Goal: Task Accomplishment & Management: Complete application form

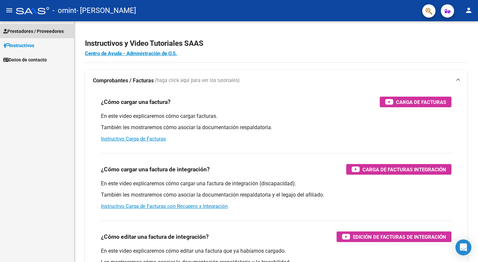
click at [51, 29] on span "Prestadores / Proveedores" at bounding box center [33, 31] width 60 height 7
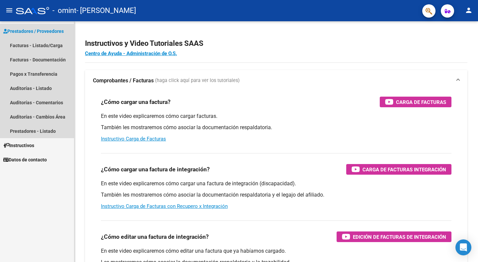
click at [51, 29] on span "Prestadores / Proveedores" at bounding box center [33, 31] width 60 height 7
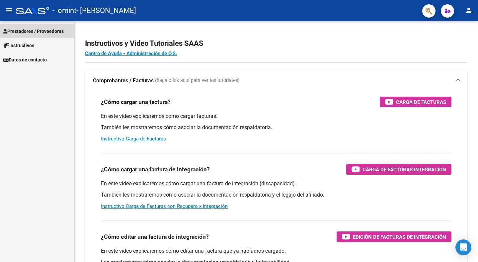
click at [64, 31] on span "Prestadores / Proveedores" at bounding box center [33, 31] width 60 height 7
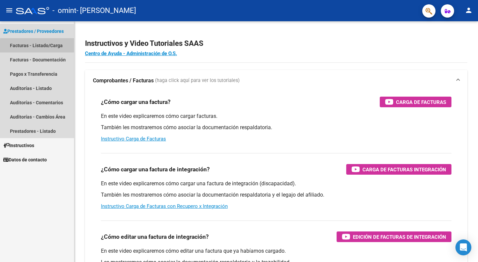
click at [58, 46] on link "Facturas - Listado/Carga" at bounding box center [37, 45] width 74 height 14
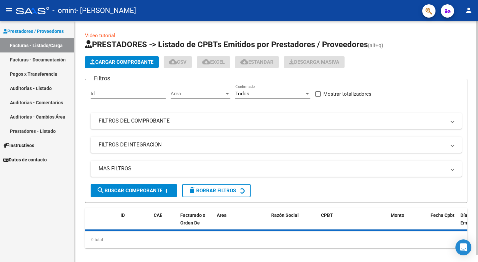
click at [107, 62] on span "Cargar Comprobante" at bounding box center [121, 62] width 63 height 6
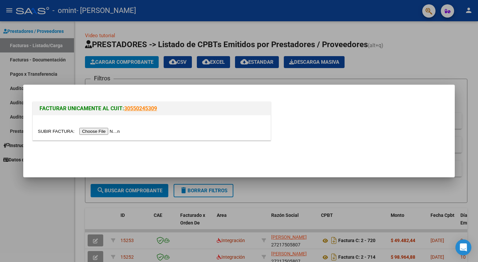
click at [107, 130] on input "file" at bounding box center [80, 131] width 84 height 7
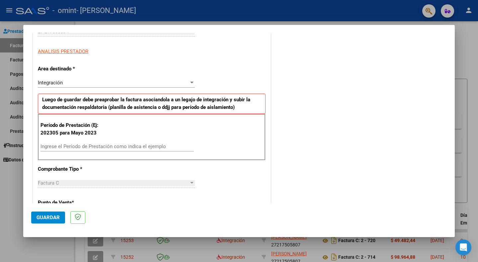
scroll to position [113, 0]
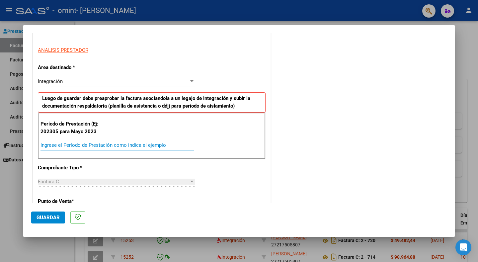
click at [110, 146] on input "Ingrese el Período de Prestación como indica el ejemplo" at bounding box center [116, 145] width 153 height 6
type input "202505"
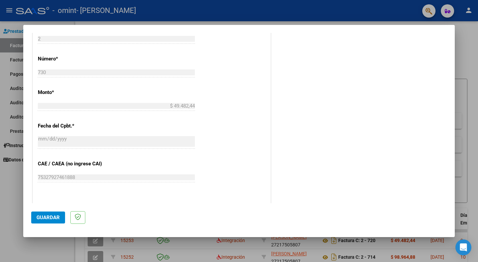
scroll to position [292, 0]
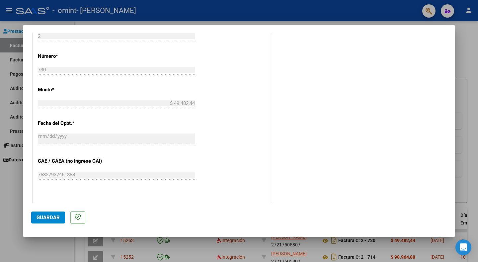
click at [53, 218] on span "Guardar" at bounding box center [47, 217] width 23 height 6
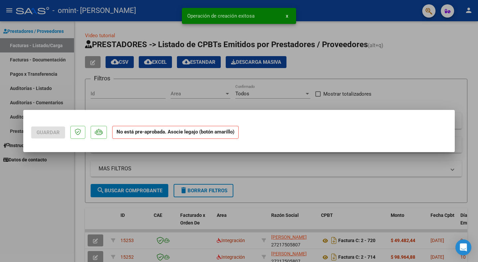
scroll to position [0, 0]
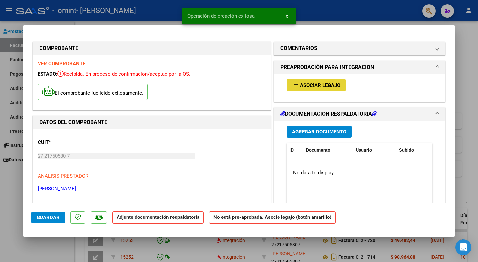
click at [302, 87] on span "Asociar Legajo" at bounding box center [320, 85] width 40 height 6
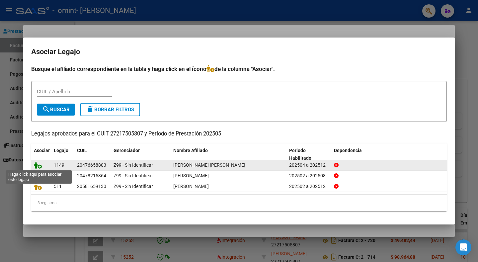
click at [35, 164] on icon at bounding box center [38, 164] width 8 height 7
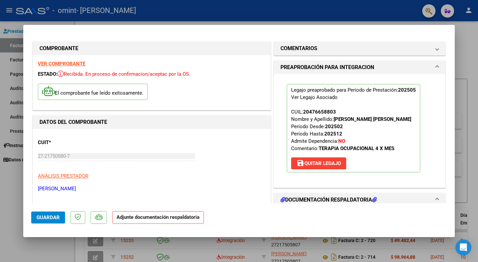
click at [320, 199] on h1 "DOCUMENTACIÓN RESPALDATORIA" at bounding box center [328, 200] width 96 height 8
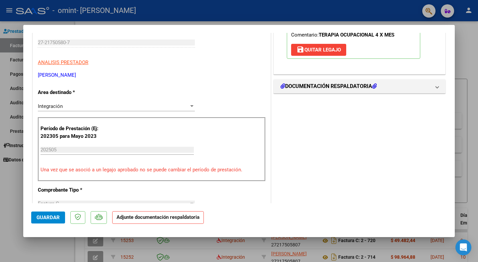
scroll to position [104, 0]
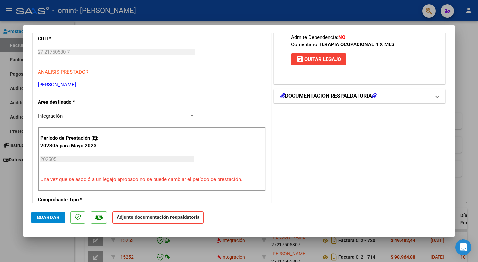
click at [321, 94] on h1 "DOCUMENTACIÓN RESPALDATORIA" at bounding box center [328, 96] width 96 height 8
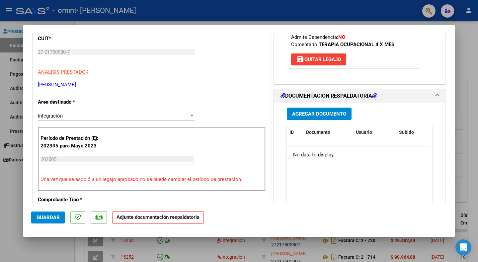
click at [320, 114] on span "Agregar Documento" at bounding box center [319, 114] width 54 height 6
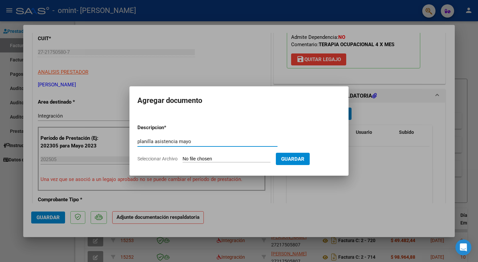
type input "planilla asistencia mayo"
click at [245, 159] on input "Seleccionar Archivo" at bounding box center [226, 159] width 88 height 6
type input "C:\fakepath\planilla mayo [PERSON_NAME].pdf"
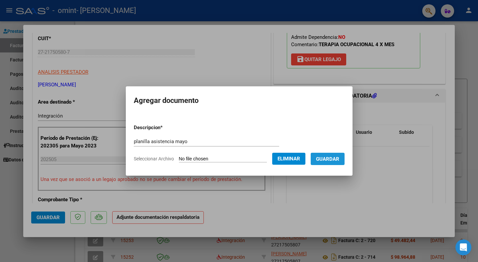
click at [336, 156] on span "Guardar" at bounding box center [327, 159] width 23 height 6
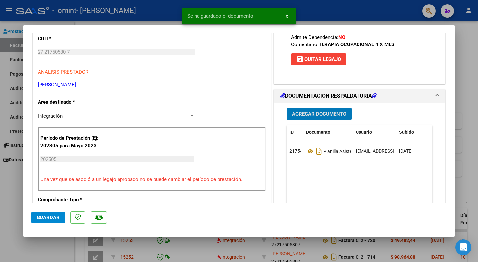
click at [60, 218] on button "Guardar" at bounding box center [48, 217] width 34 height 12
click at [288, 16] on span "x" at bounding box center [287, 16] width 2 height 6
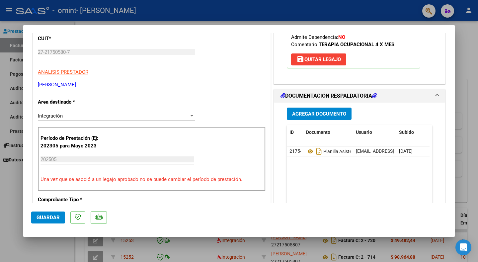
click at [462, 62] on div at bounding box center [239, 131] width 478 height 262
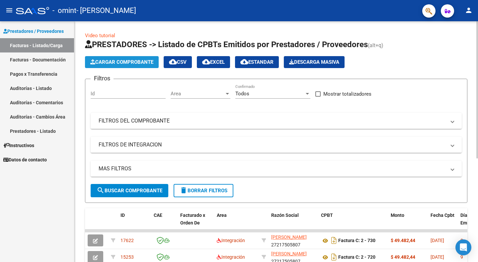
click at [108, 64] on span "Cargar Comprobante" at bounding box center [121, 62] width 63 height 6
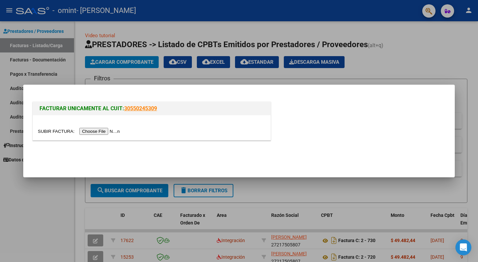
click at [88, 129] on input "file" at bounding box center [80, 131] width 84 height 7
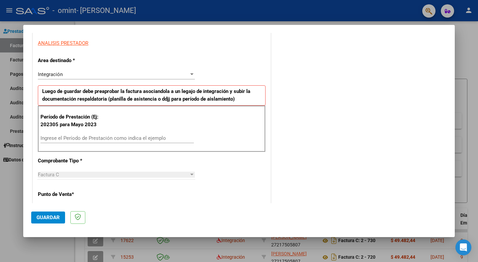
scroll to position [136, 0]
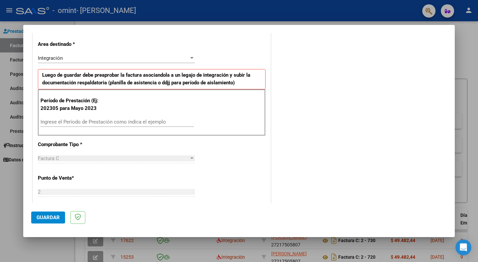
click at [87, 158] on div "Factura C" at bounding box center [113, 158] width 151 height 6
click at [96, 122] on input "Ingrese el Período de Prestación como indica el ejemplo" at bounding box center [116, 122] width 153 height 6
type input "202506"
click at [49, 216] on span "Guardar" at bounding box center [47, 217] width 23 height 6
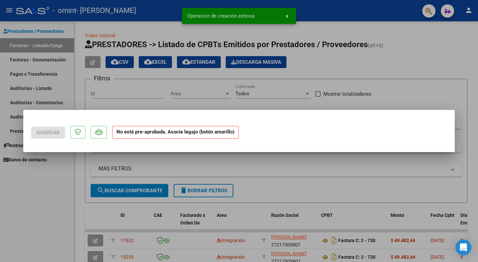
scroll to position [0, 0]
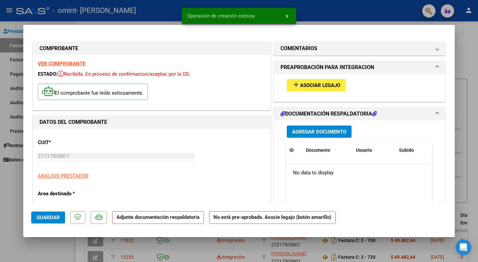
click at [302, 86] on span "Asociar Legajo" at bounding box center [320, 85] width 40 height 6
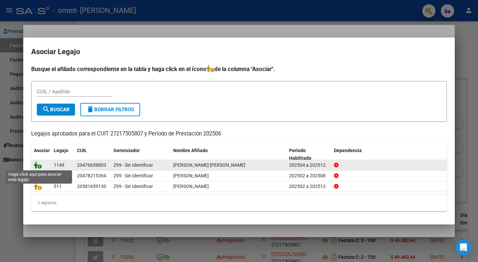
click at [35, 164] on icon at bounding box center [38, 164] width 8 height 7
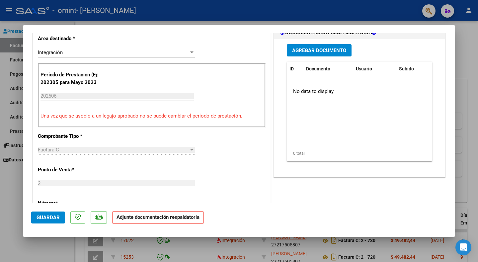
scroll to position [153, 0]
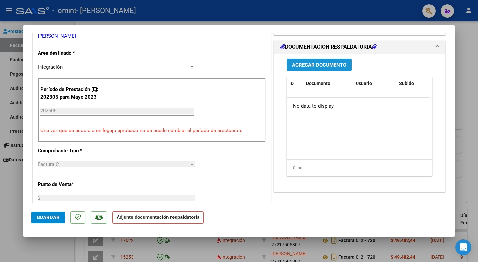
click at [333, 65] on span "Agregar Documento" at bounding box center [319, 65] width 54 height 6
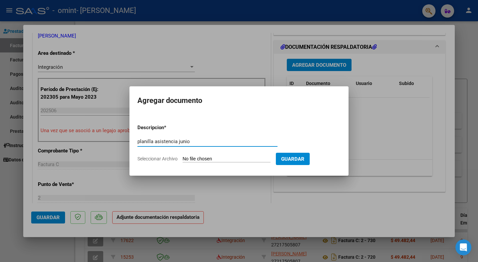
type input "planilla asistencia junio"
click at [291, 160] on span "Guardar" at bounding box center [292, 159] width 23 height 6
click at [195, 158] on input "Seleccionar Archivo" at bounding box center [226, 159] width 88 height 6
type input "C:\fakepath\planilla junio [PERSON_NAME].pdf"
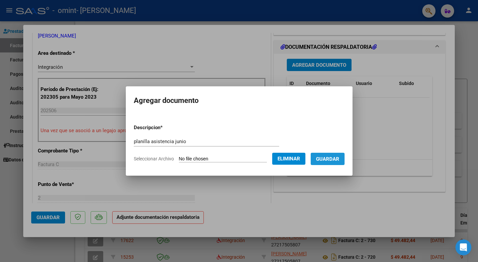
click at [328, 156] on span "Guardar" at bounding box center [327, 159] width 23 height 6
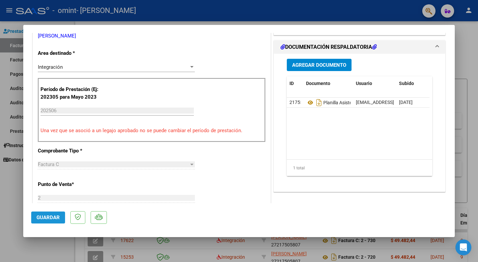
click at [56, 218] on span "Guardar" at bounding box center [47, 217] width 23 height 6
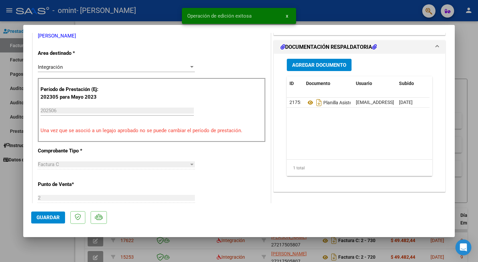
click at [287, 16] on span "x" at bounding box center [287, 16] width 2 height 6
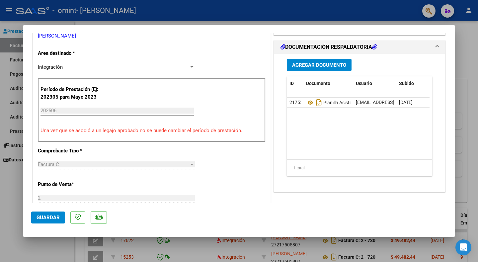
click at [466, 59] on div at bounding box center [239, 131] width 478 height 262
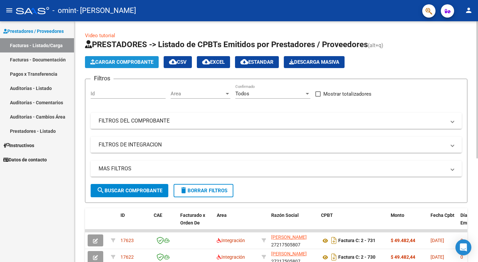
click at [100, 61] on span "Cargar Comprobante" at bounding box center [121, 62] width 63 height 6
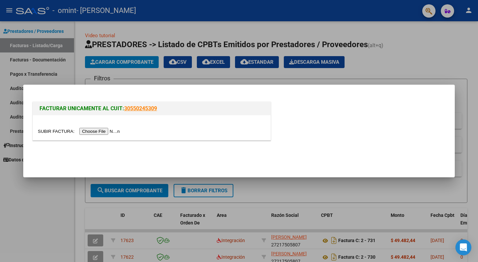
click at [104, 131] on input "file" at bounding box center [80, 131] width 84 height 7
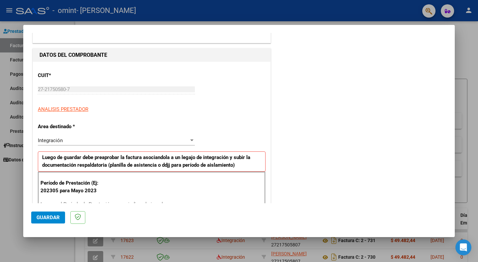
scroll to position [79, 0]
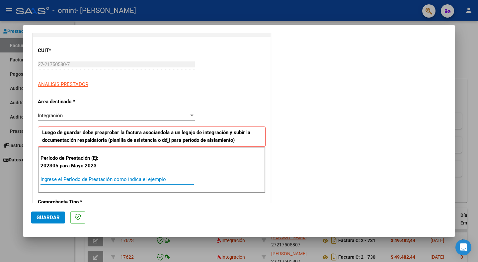
click at [75, 182] on input "Ingrese el Período de Prestación como indica el ejemplo" at bounding box center [116, 179] width 153 height 6
type input "202507"
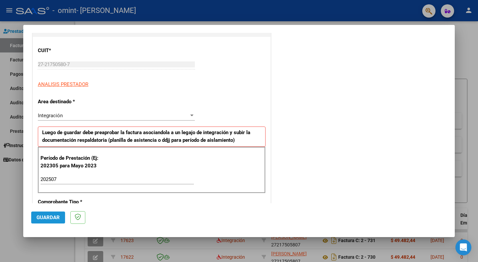
click at [54, 217] on span "Guardar" at bounding box center [47, 217] width 23 height 6
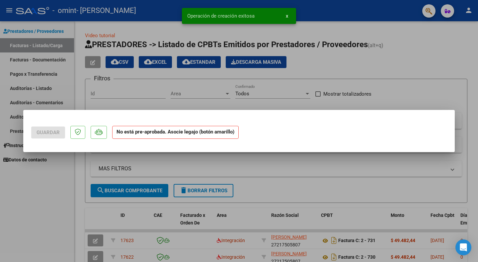
scroll to position [0, 0]
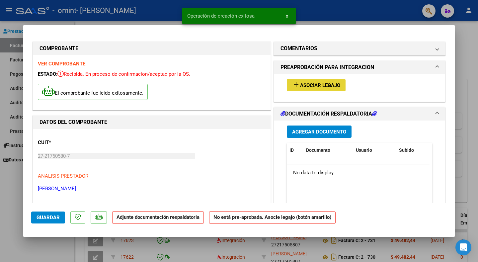
click at [302, 82] on span "add Asociar Legajo" at bounding box center [316, 85] width 48 height 6
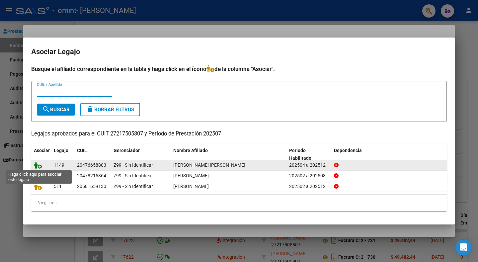
click at [37, 164] on icon at bounding box center [38, 164] width 8 height 7
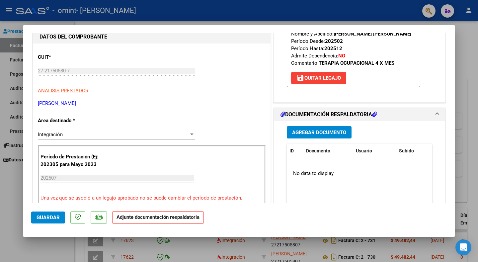
scroll to position [86, 0]
click at [340, 130] on span "Agregar Documento" at bounding box center [319, 132] width 54 height 6
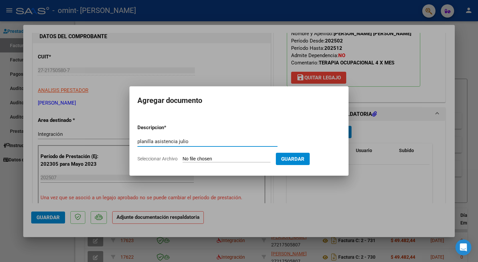
type input "planilla asistencia julio"
click at [215, 159] on input "Seleccionar Archivo" at bounding box center [226, 159] width 88 height 6
type input "C:\fakepath\planilla [PERSON_NAME].pdf"
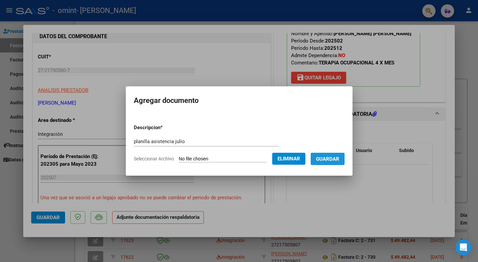
click at [336, 159] on span "Guardar" at bounding box center [327, 159] width 23 height 6
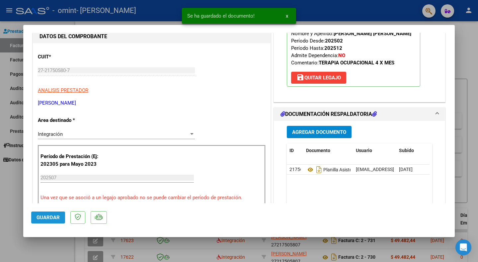
click at [58, 219] on span "Guardar" at bounding box center [47, 217] width 23 height 6
click at [286, 16] on span "x" at bounding box center [287, 16] width 2 height 6
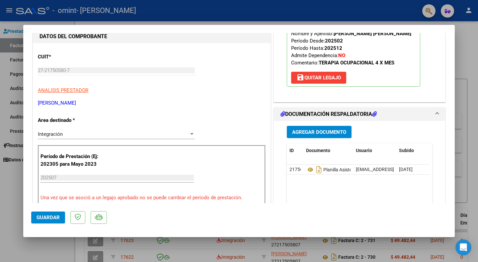
click at [459, 51] on div at bounding box center [239, 131] width 478 height 262
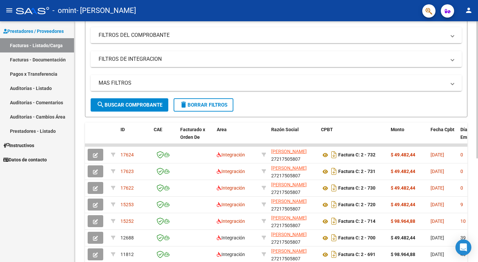
scroll to position [87, 0]
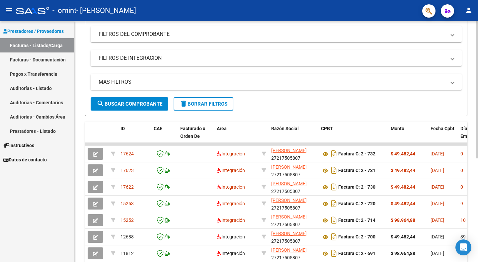
click at [475, 167] on div "Video tutorial PRESTADORES -> Listado de CPBTs Emitidos por Prestadores / Prove…" at bounding box center [276, 143] width 405 height 417
